Goal: Task Accomplishment & Management: Use online tool/utility

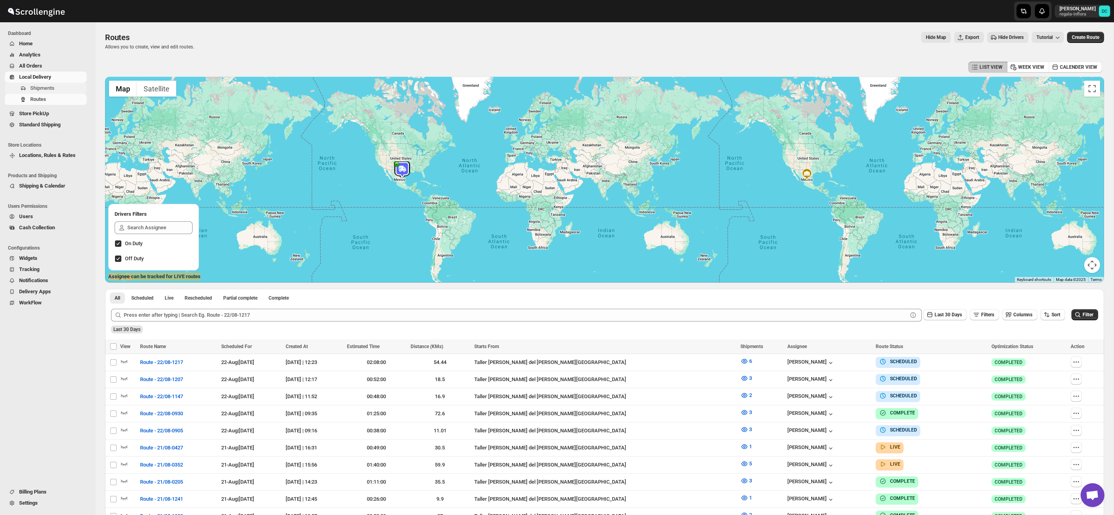
click at [38, 84] on span "Shipments" at bounding box center [57, 88] width 55 height 8
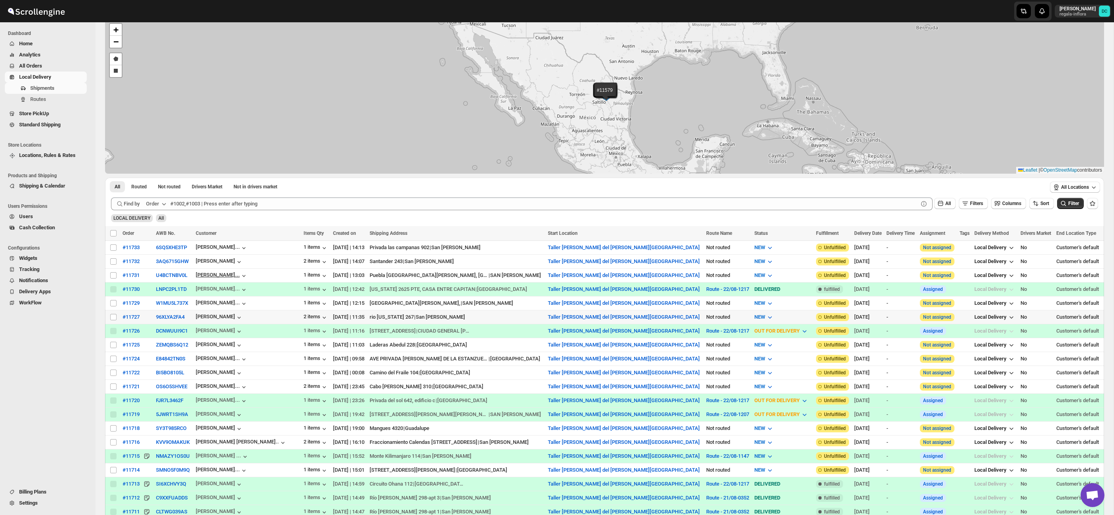
scroll to position [45, 0]
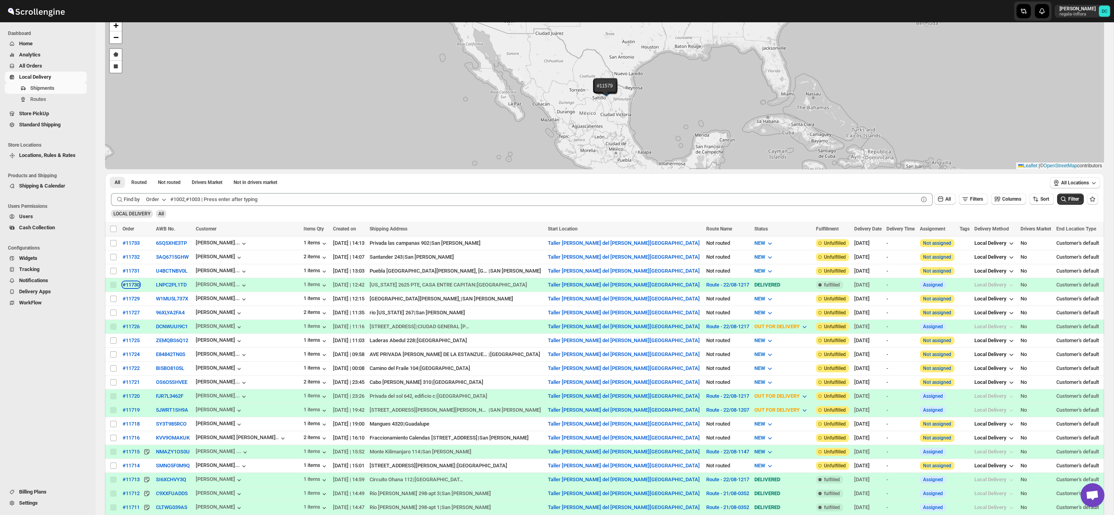
click at [131, 283] on div "#11730" at bounding box center [130, 285] width 17 height 6
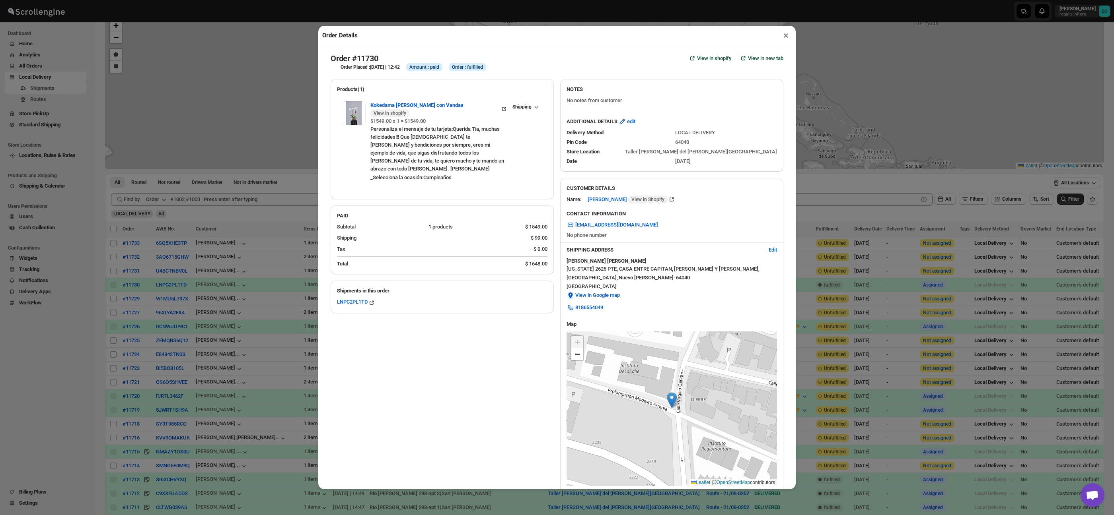
click at [786, 37] on button "×" at bounding box center [786, 35] width 12 height 11
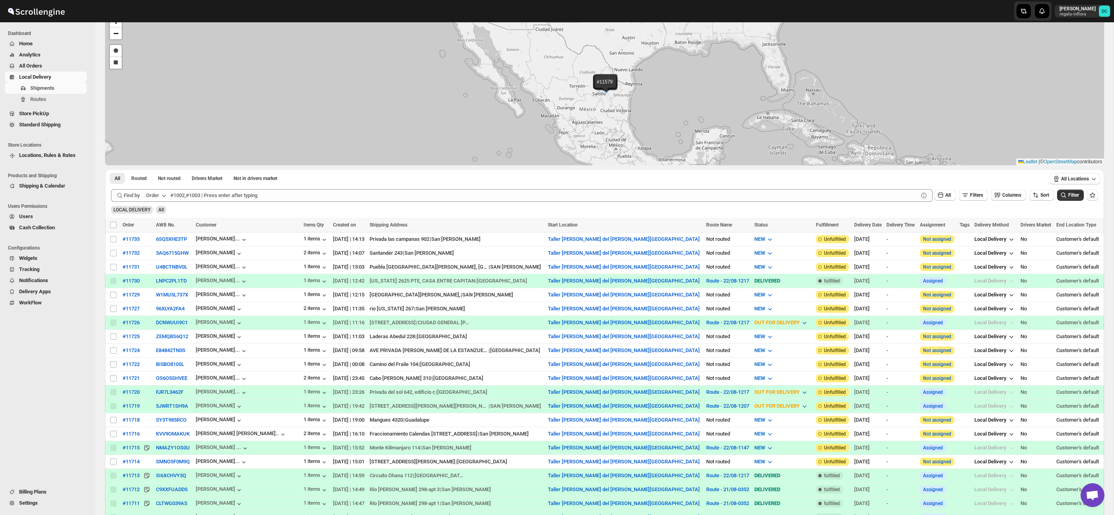
scroll to position [73, 0]
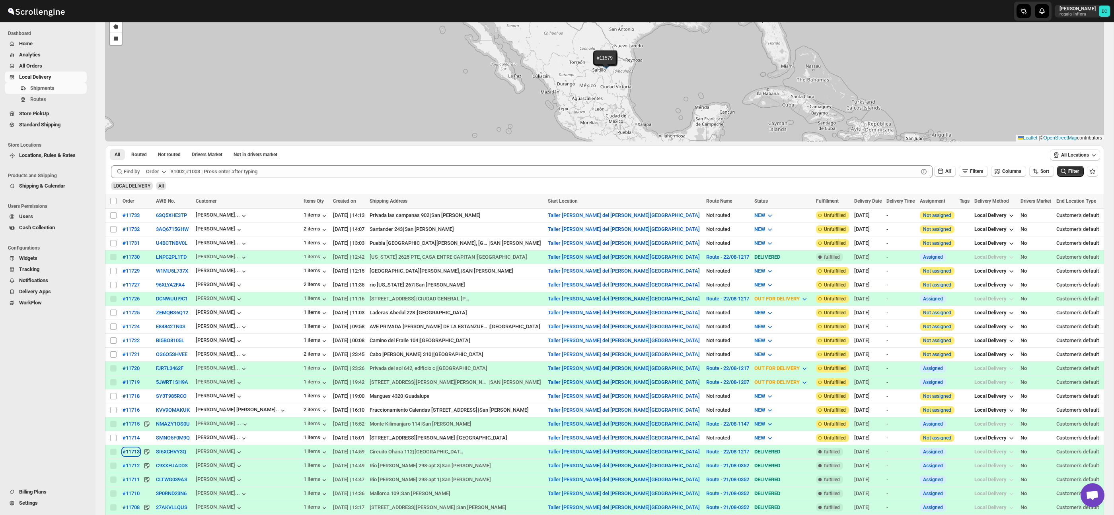
click at [134, 453] on div "#11713" at bounding box center [130, 452] width 17 height 6
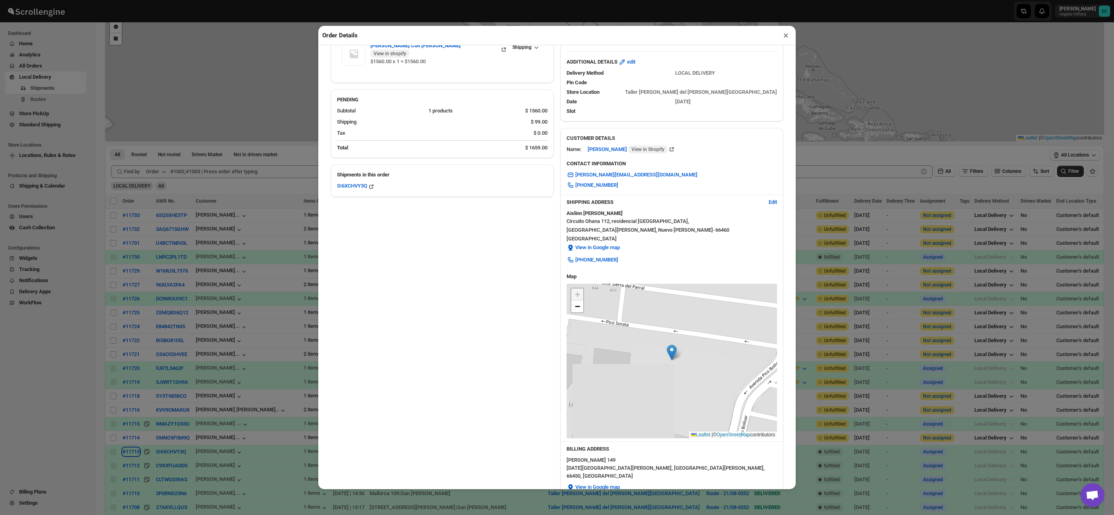
scroll to position [78, 0]
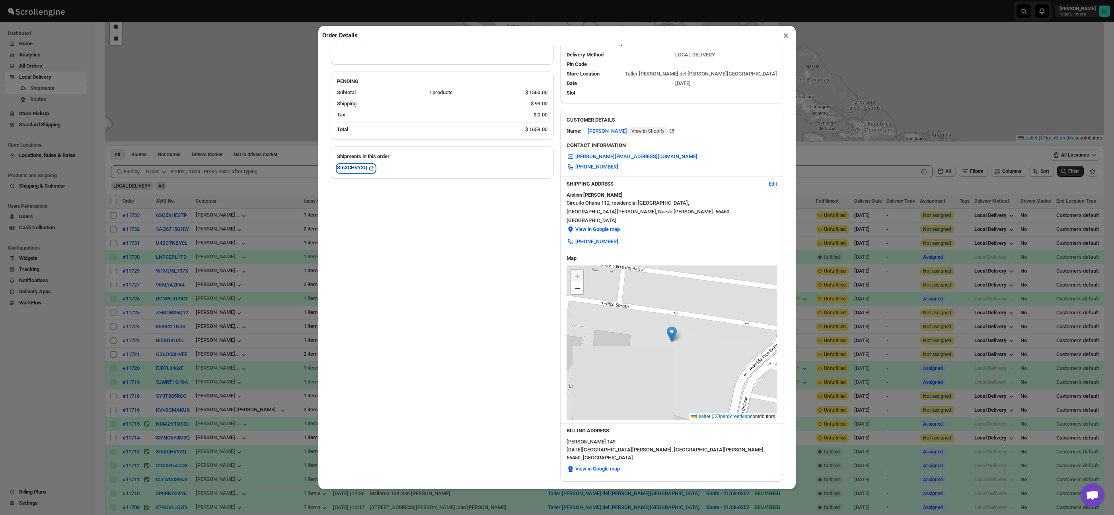
click at [349, 165] on div "SI6XCHVY3Q" at bounding box center [356, 169] width 38 height 8
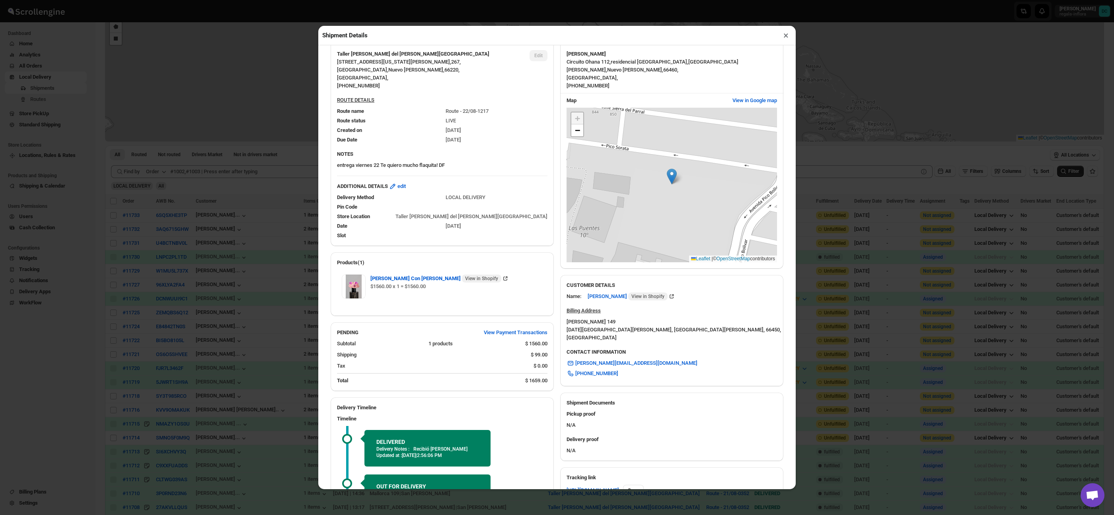
scroll to position [108, 0]
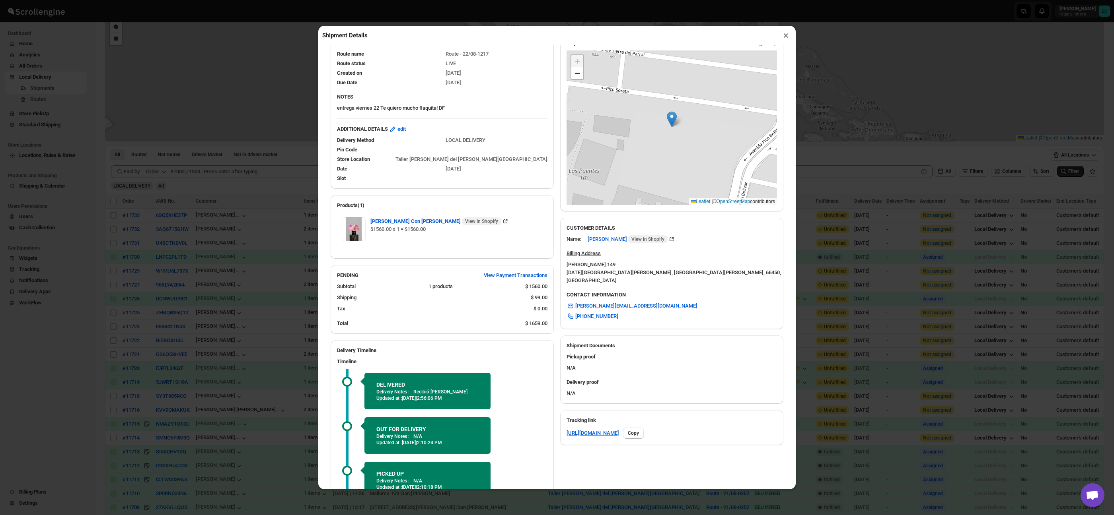
drag, startPoint x: 417, startPoint y: 393, endPoint x: 468, endPoint y: 391, distance: 51.3
click at [468, 391] on div "Delivery Notes : Recibió [PERSON_NAME]" at bounding box center [427, 392] width 102 height 6
copy p "Recibió [PERSON_NAME]"
click at [250, 85] on div "Shipment Details × #11713 Awb : SI6XCHVY3Q DATE [DATE] | 14:59 Success DELIVERE…" at bounding box center [557, 257] width 1114 height 515
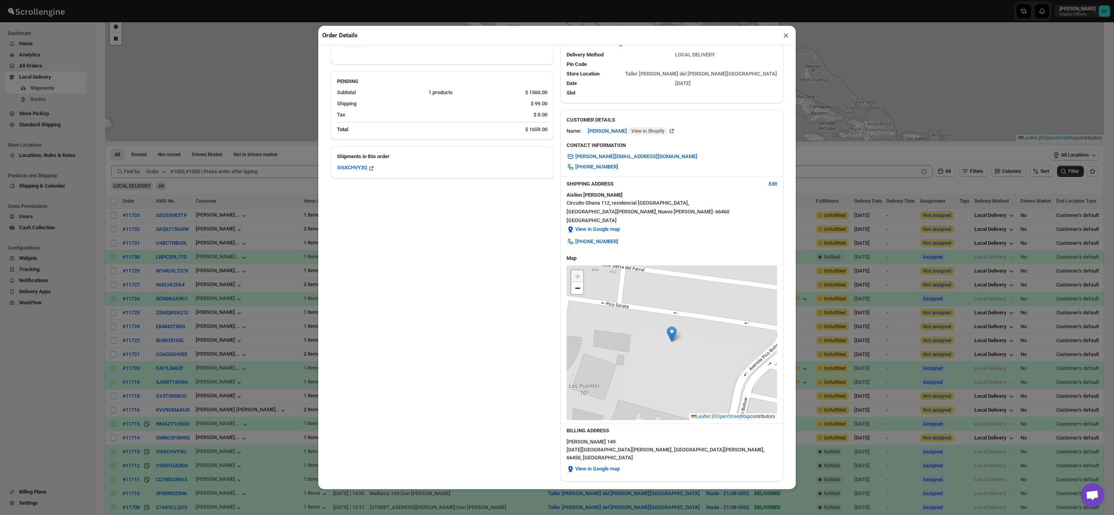
click at [781, 33] on button "×" at bounding box center [786, 35] width 12 height 11
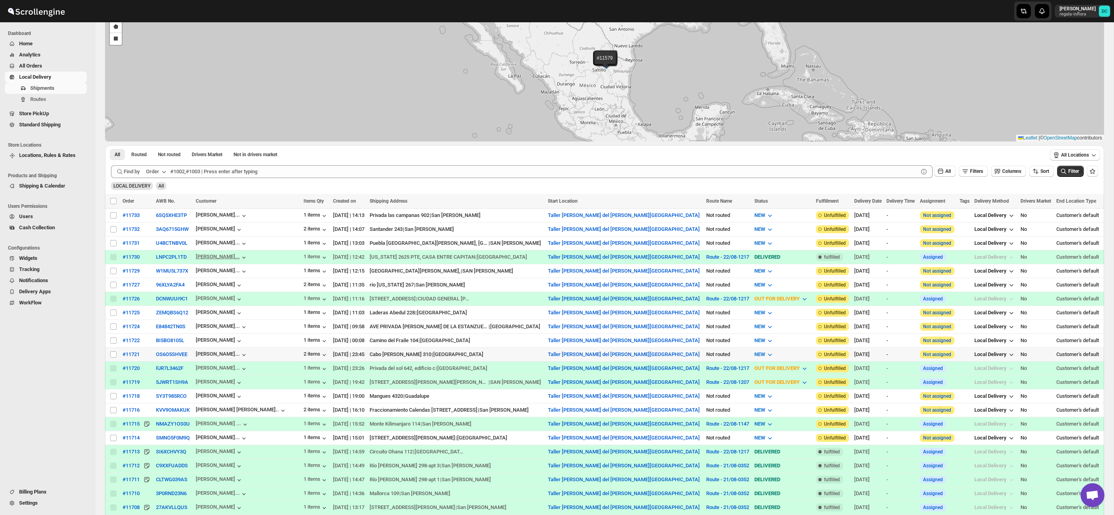
scroll to position [0, 0]
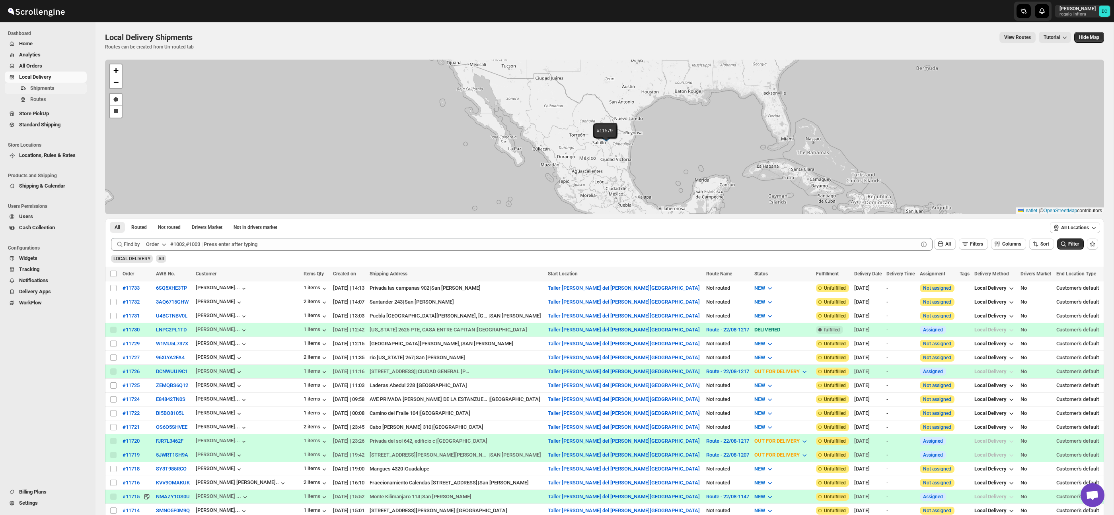
click at [33, 89] on span "Shipments" at bounding box center [42, 88] width 24 height 6
click at [49, 95] on button "Routes" at bounding box center [46, 99] width 82 height 11
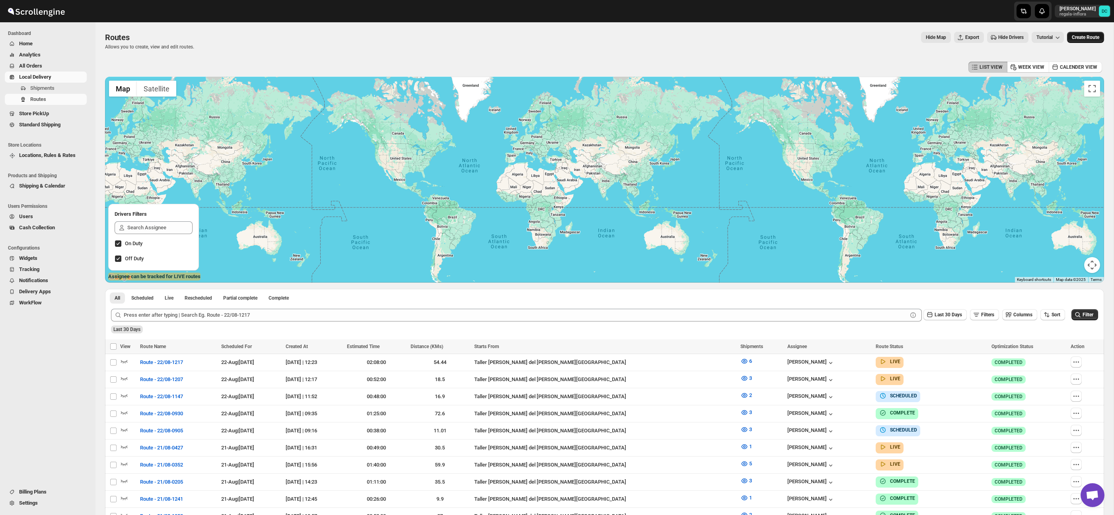
click at [1080, 35] on span "Create Route" at bounding box center [1084, 37] width 27 height 6
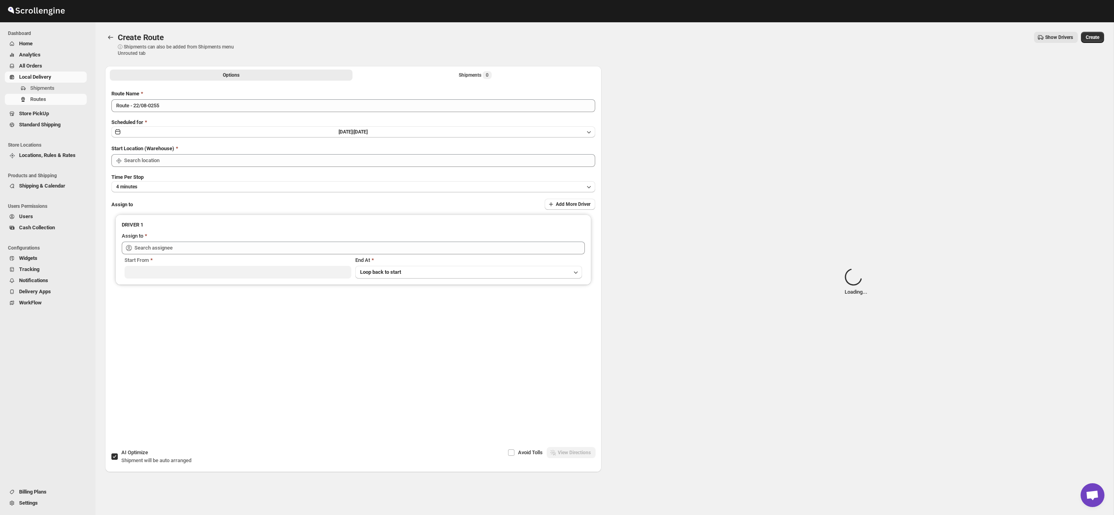
type input "Taller [PERSON_NAME] del [PERSON_NAME][GEOGRAPHIC_DATA]"
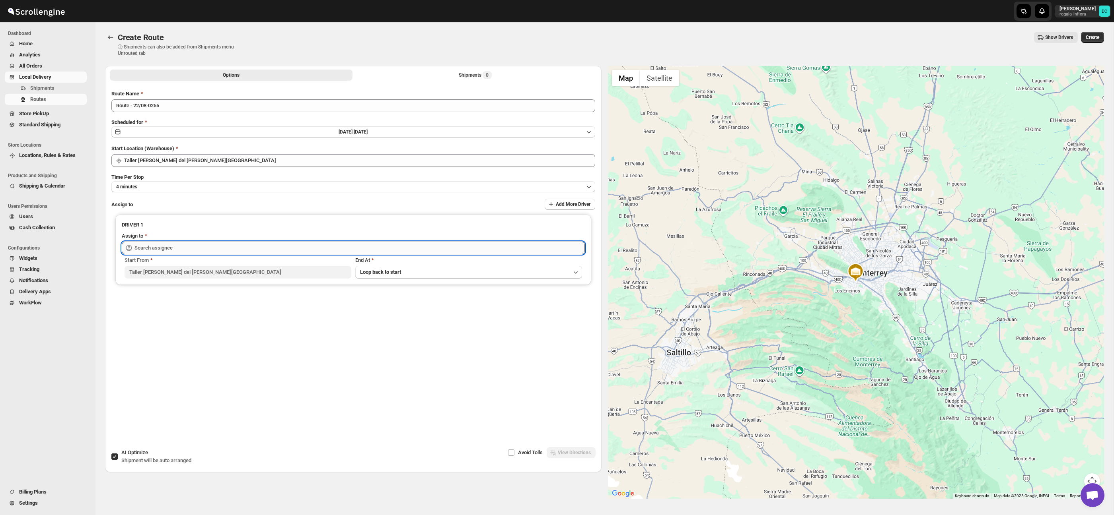
click at [155, 251] on input "text" at bounding box center [359, 248] width 450 height 13
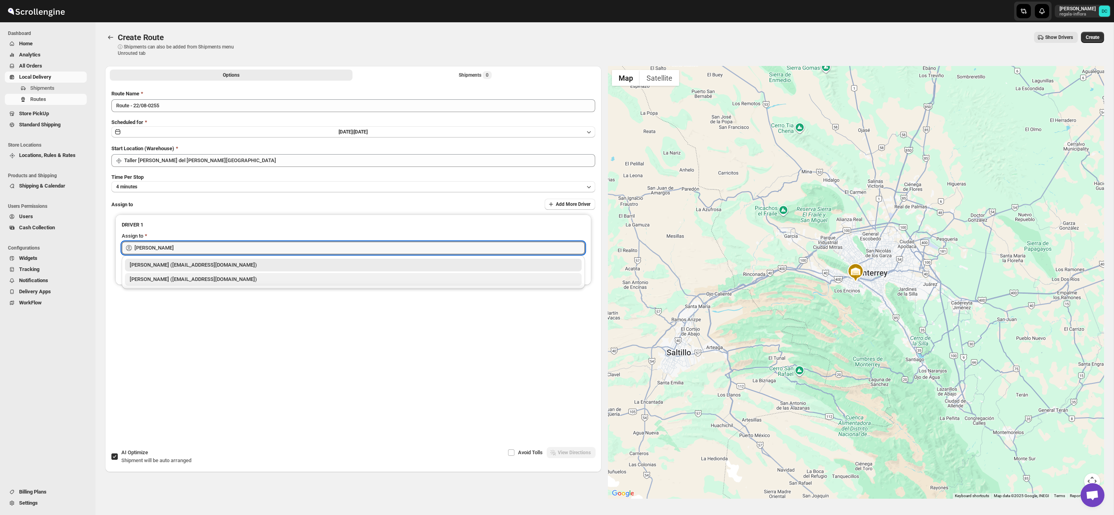
click at [141, 284] on div "[PERSON_NAME] ([EMAIL_ADDRESS][DOMAIN_NAME])" at bounding box center [353, 279] width 457 height 13
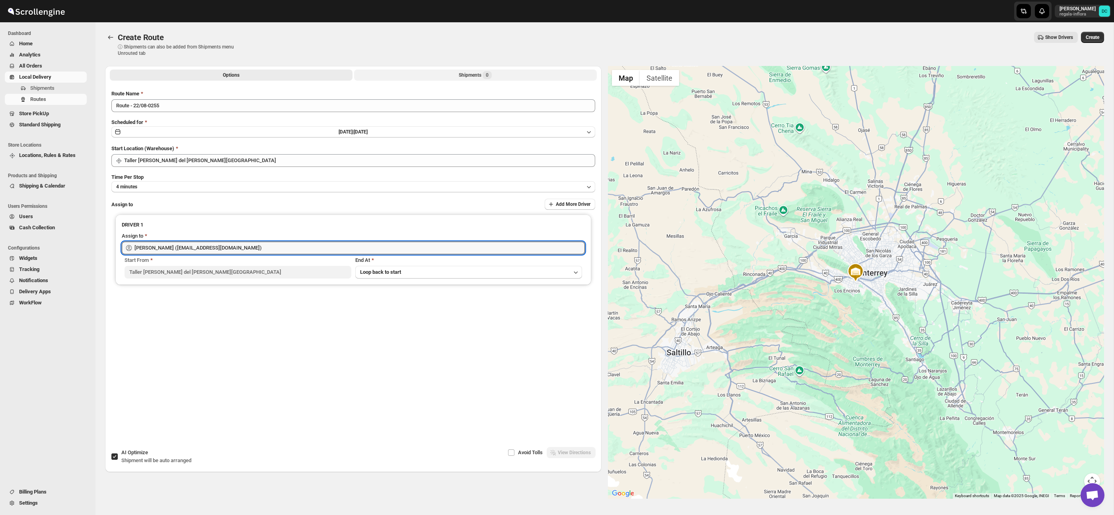
type input "[PERSON_NAME] ([EMAIL_ADDRESS][DOMAIN_NAME])"
click at [404, 73] on button "Shipments 0" at bounding box center [475, 75] width 243 height 11
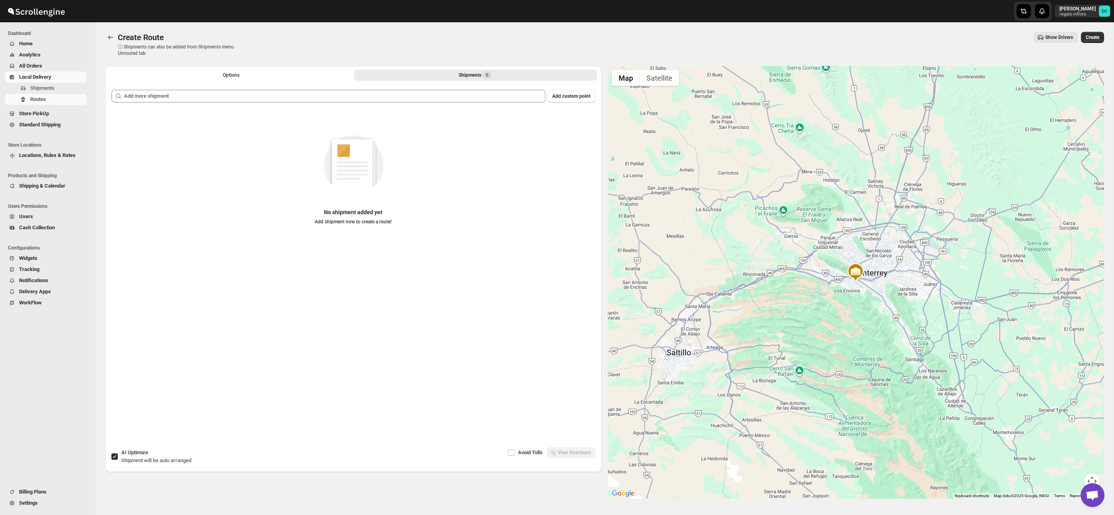
click at [352, 108] on div "Add custom point No shipment added yet Add shipment now to create a route!" at bounding box center [353, 250] width 484 height 320
click at [348, 104] on div "Add custom point No shipment added yet Add shipment now to create a route!" at bounding box center [353, 250] width 484 height 320
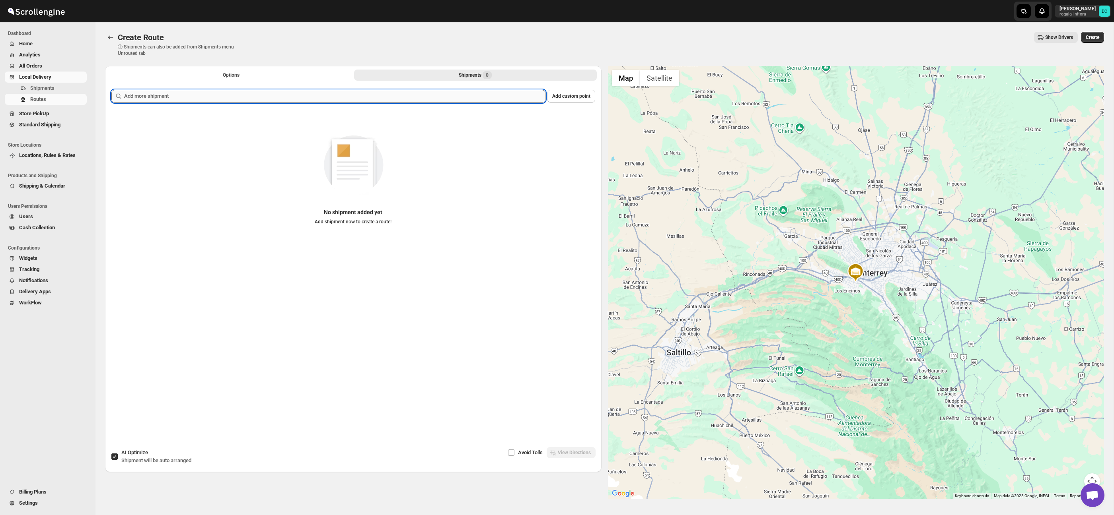
click at [343, 100] on input "text" at bounding box center [334, 96] width 421 height 13
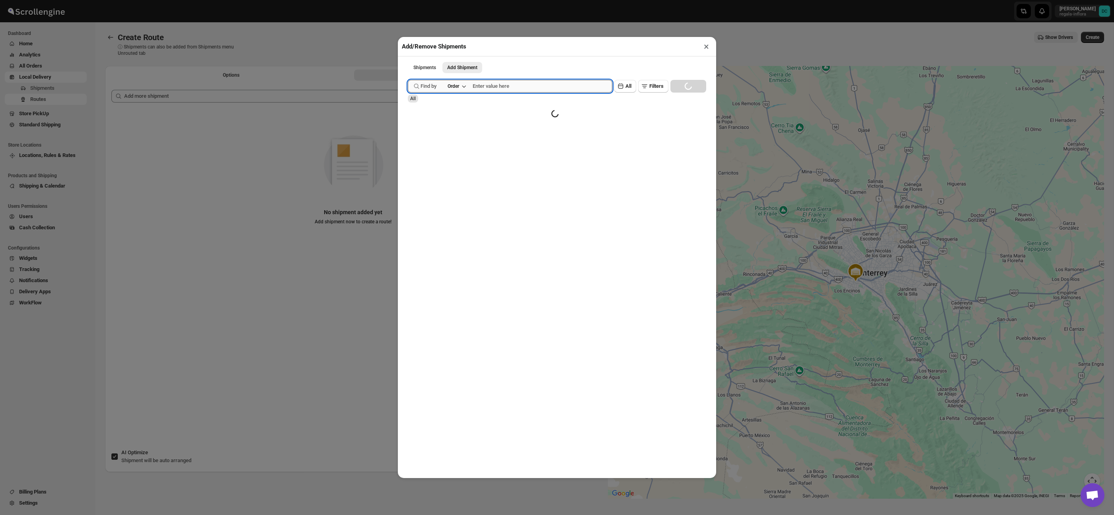
click at [489, 82] on input "text" at bounding box center [542, 86] width 140 height 13
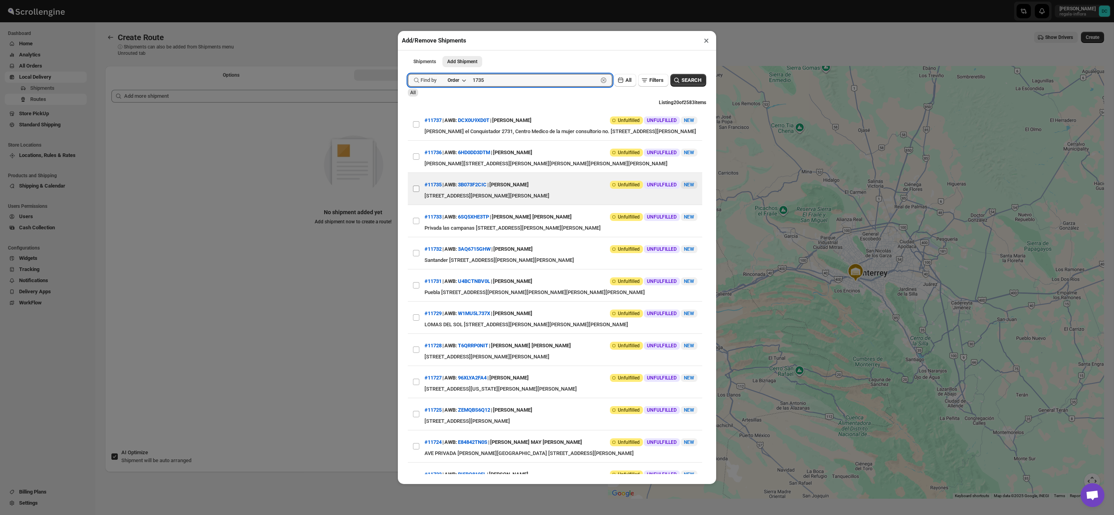
type input "1735"
click at [417, 192] on input "View details for 68a8d30dfc41024ff29d11f0" at bounding box center [416, 189] width 6 height 6
checkbox input "true"
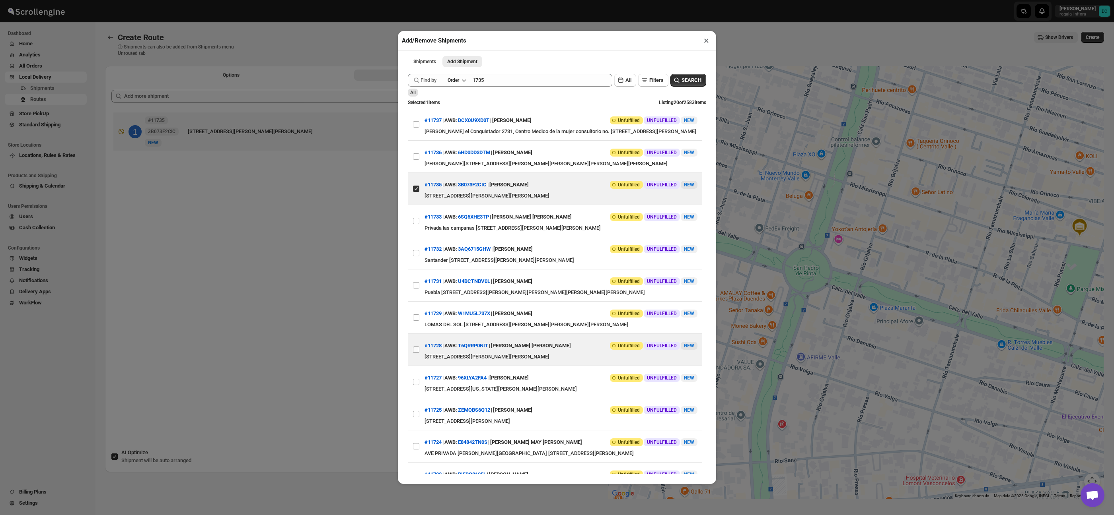
click at [418, 353] on input "View details for 68a8b047fc41024ff29d0f9b" at bounding box center [416, 350] width 6 height 6
checkbox input "true"
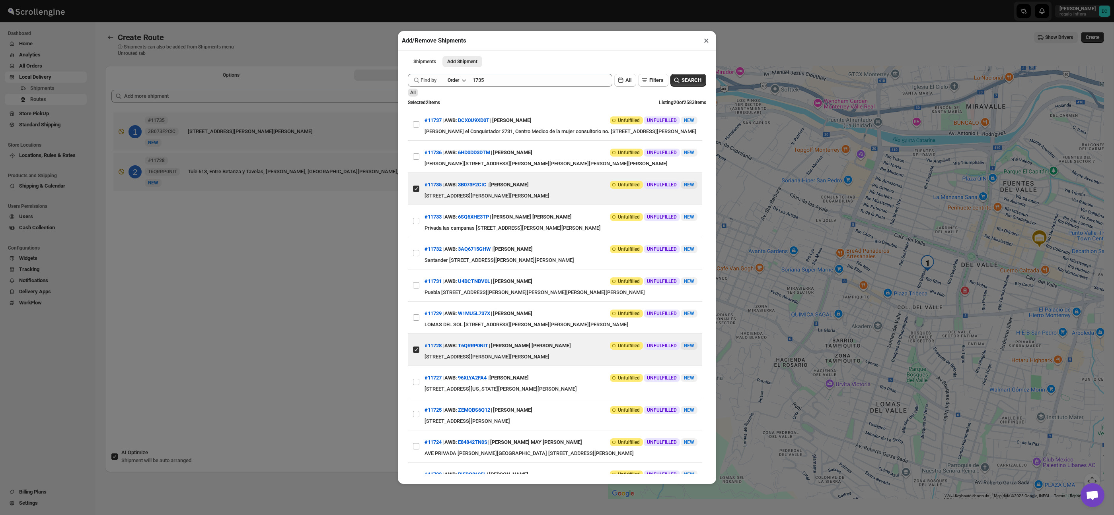
click at [700, 42] on button "×" at bounding box center [706, 40] width 12 height 11
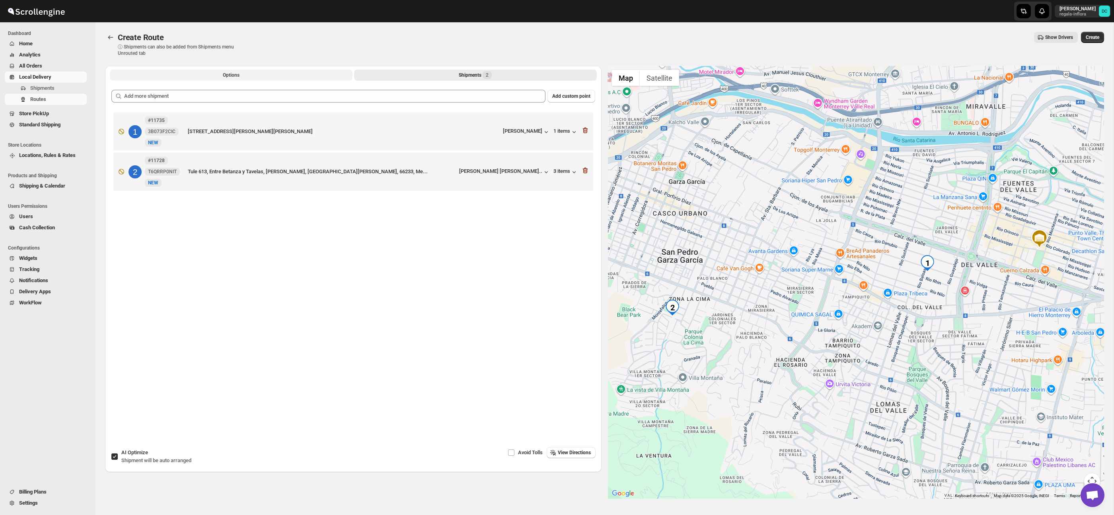
click at [232, 77] on span "Options" at bounding box center [231, 75] width 17 height 6
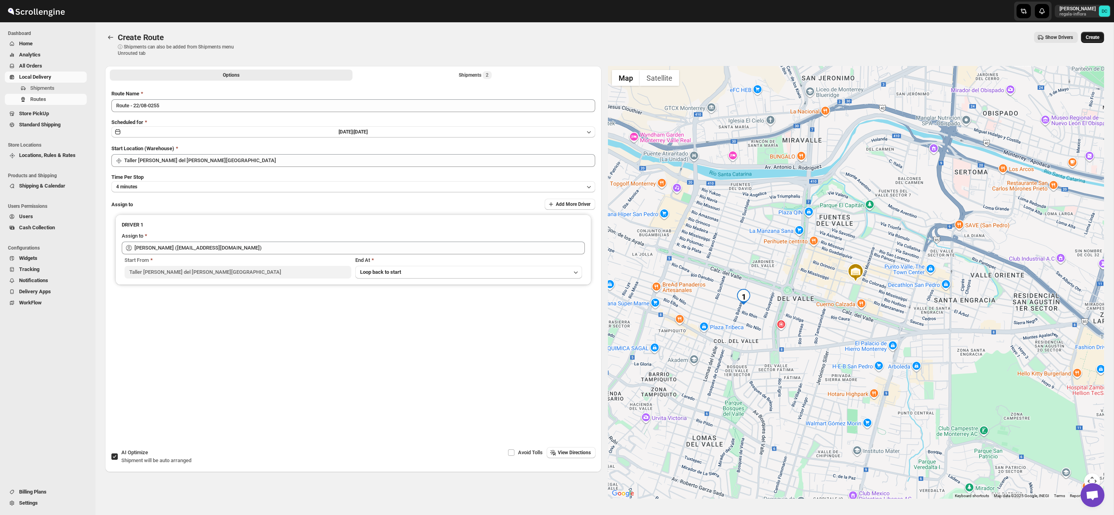
click at [1097, 39] on span "Create" at bounding box center [1092, 37] width 14 height 6
